Goal: Find specific page/section: Find specific page/section

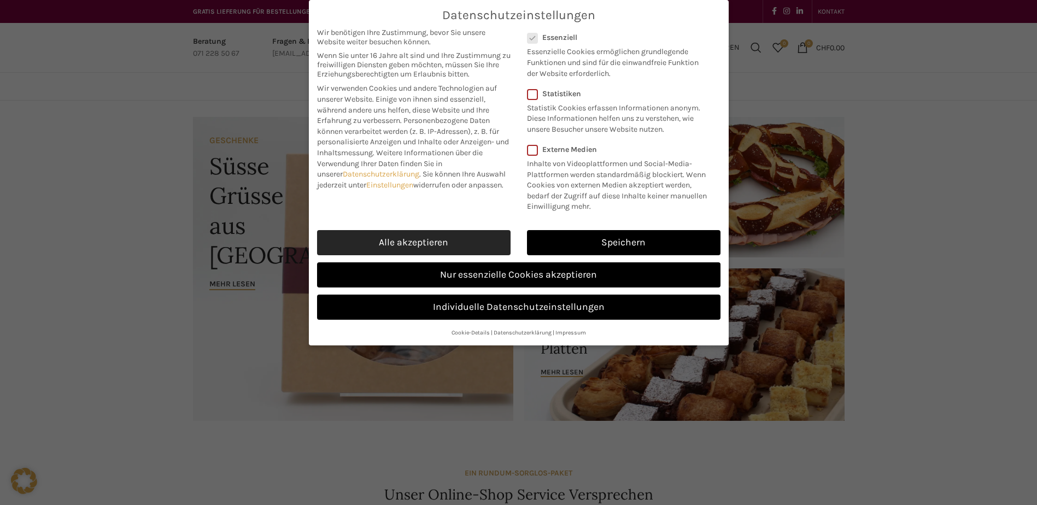
click at [433, 237] on link "Alle akzeptieren" at bounding box center [414, 242] width 194 height 25
checkbox input "true"
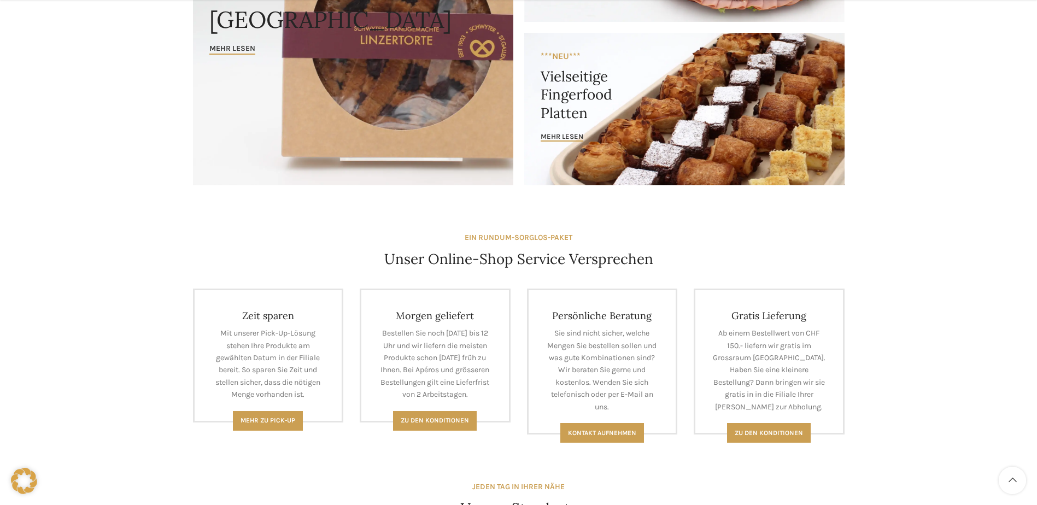
scroll to position [437, 0]
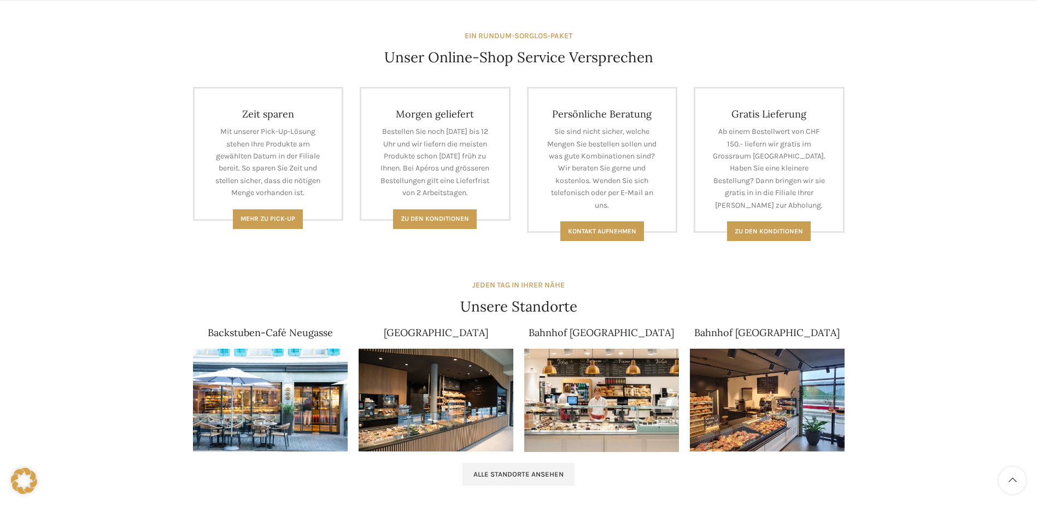
click at [256, 374] on img at bounding box center [270, 400] width 155 height 103
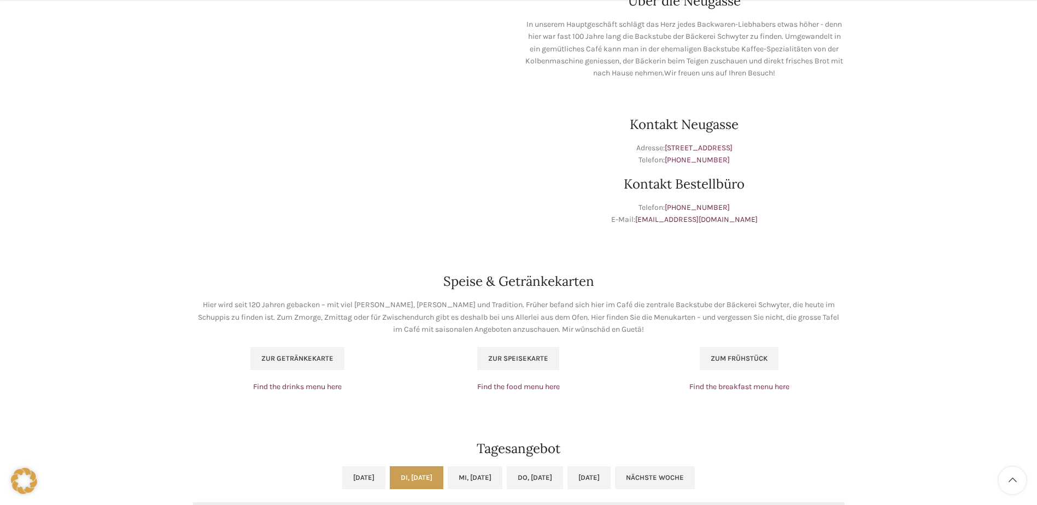
scroll to position [765, 0]
